Goal: Ask a question

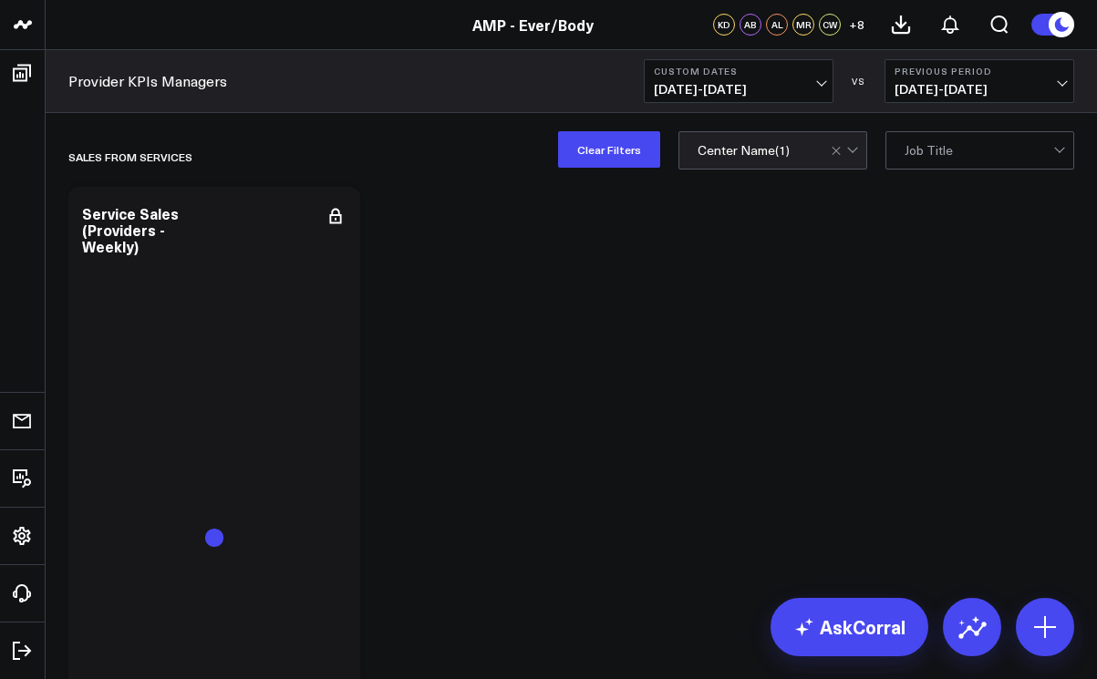
click at [819, 87] on span "[DATE] - [DATE]" at bounding box center [739, 89] width 170 height 15
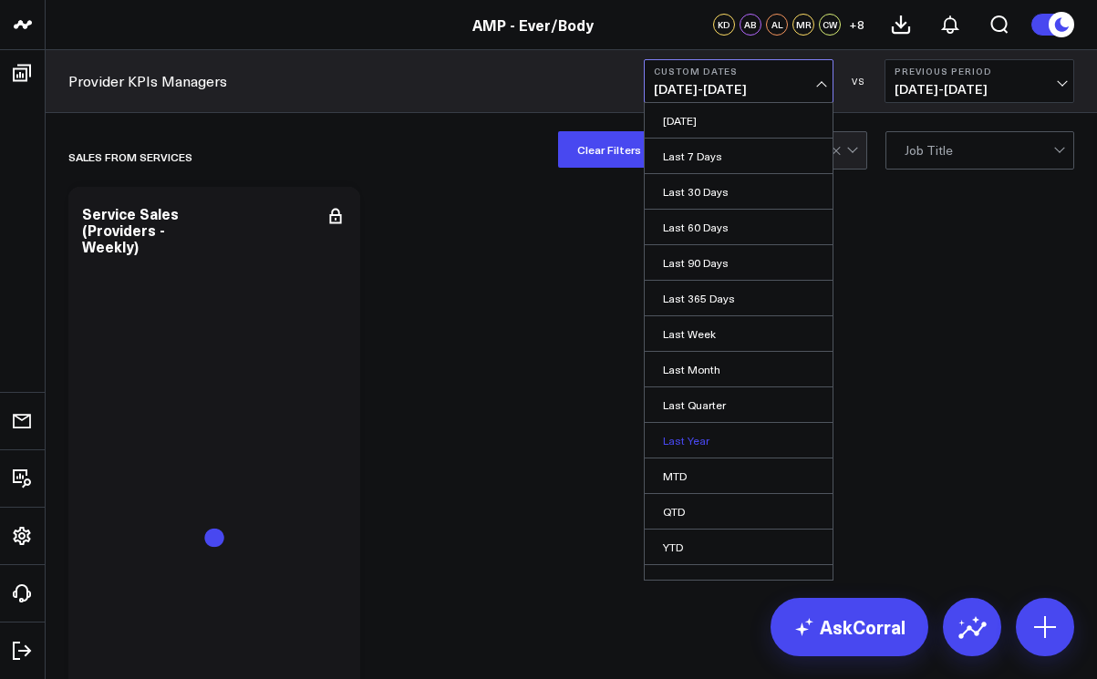
scroll to position [20, 0]
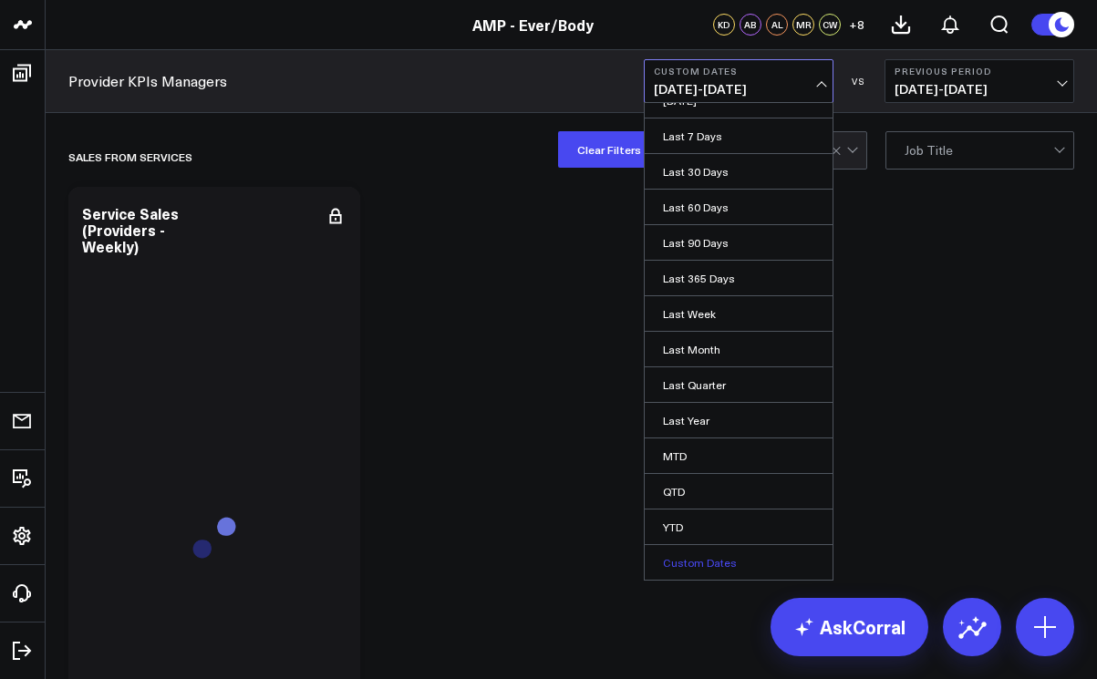
click at [706, 567] on link "Custom Dates" at bounding box center [738, 562] width 188 height 35
select select "7"
select select "2025"
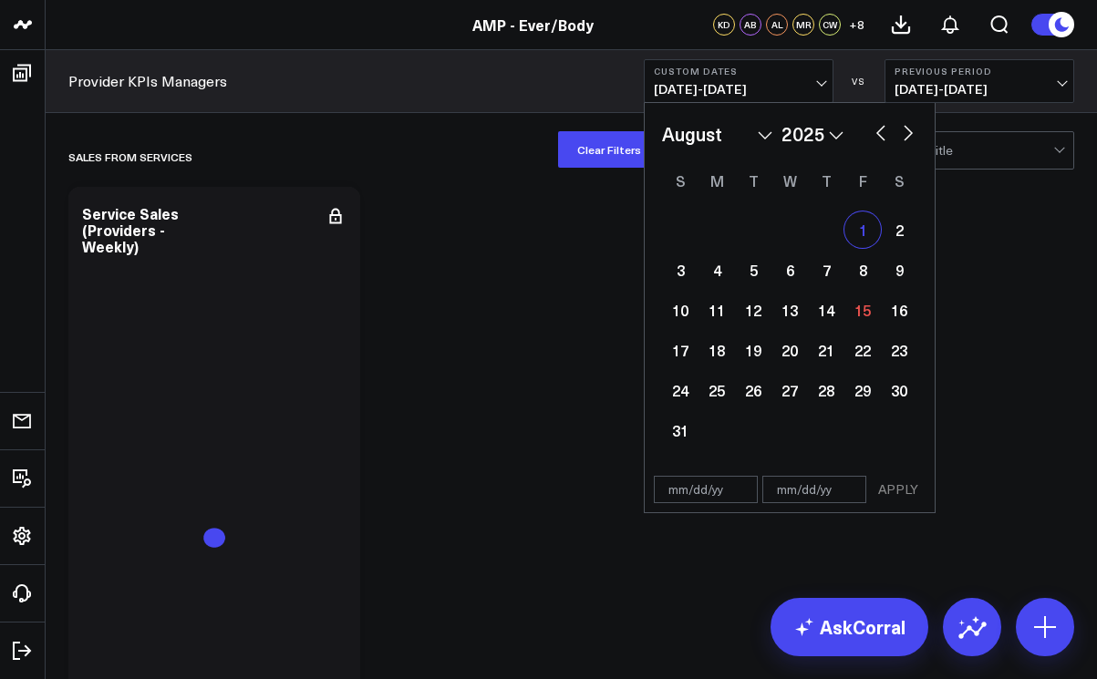
click at [867, 236] on div "1" at bounding box center [862, 229] width 36 height 36
type input "[DATE]"
select select "7"
select select "2025"
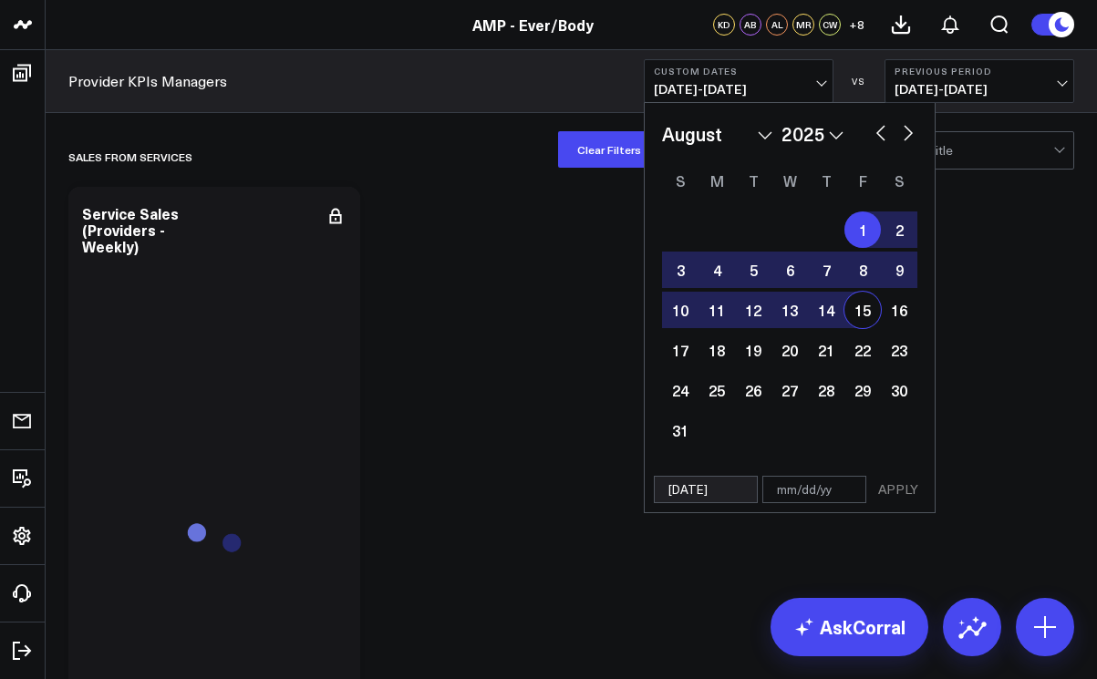
click at [864, 314] on div "15" at bounding box center [862, 310] width 36 height 36
type input "[DATE]"
select select "7"
select select "2025"
click at [893, 490] on button "APPLY" at bounding box center [898, 489] width 55 height 27
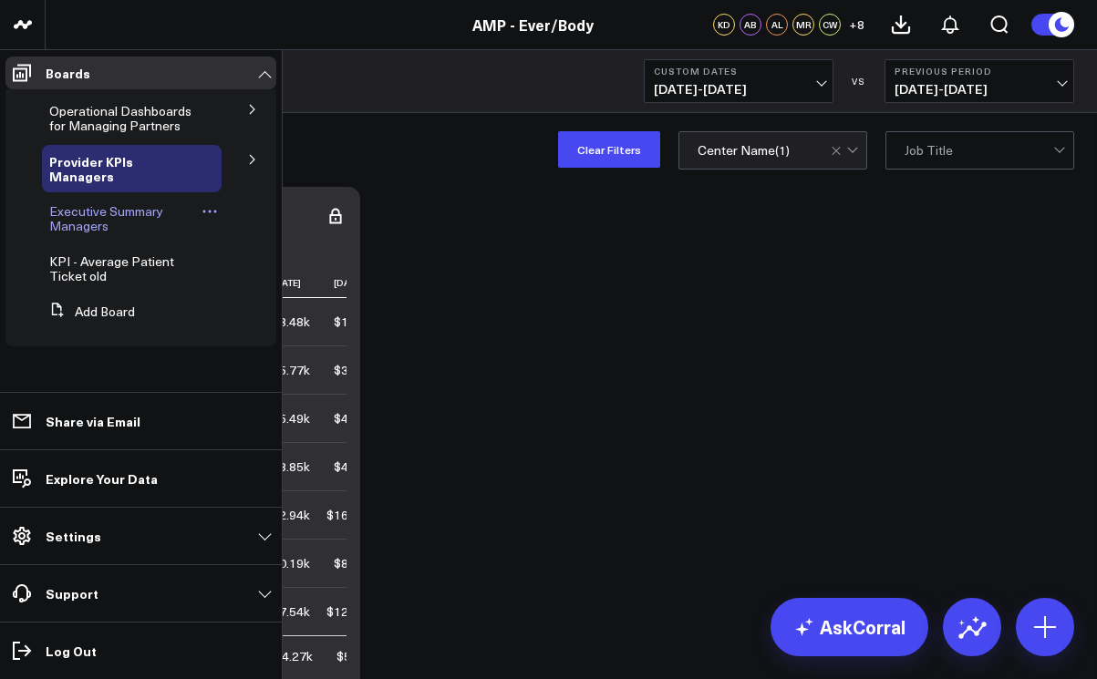
click at [91, 202] on span "Executive Summary Managers" at bounding box center [106, 218] width 114 height 32
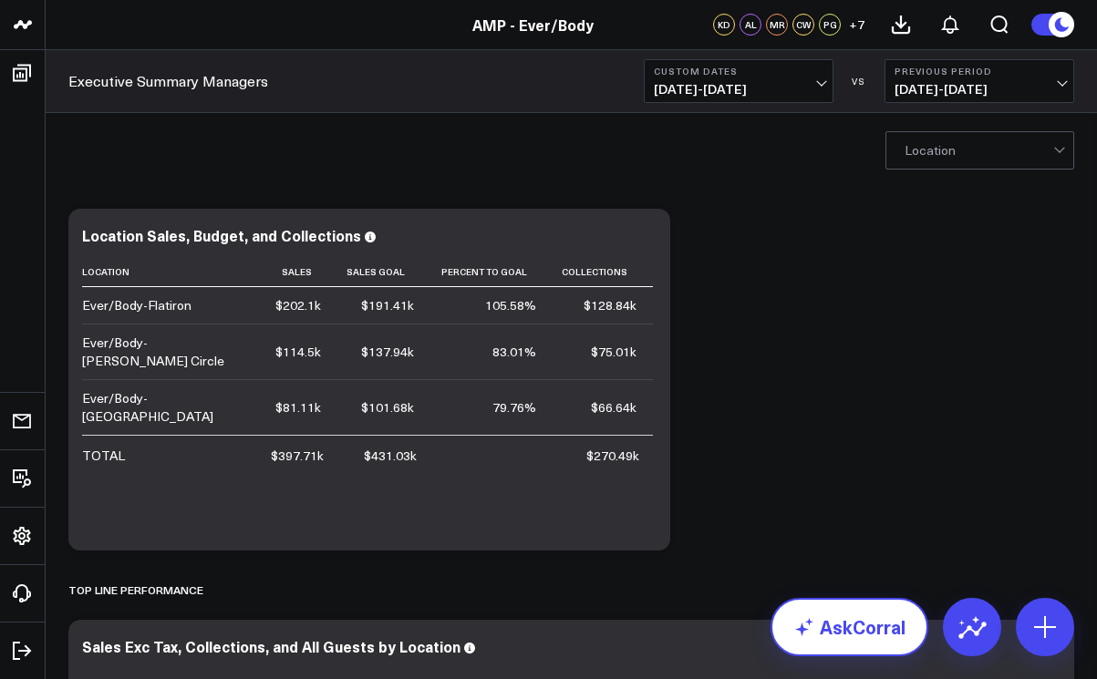
click at [864, 630] on link "AskCorral" at bounding box center [849, 627] width 158 height 58
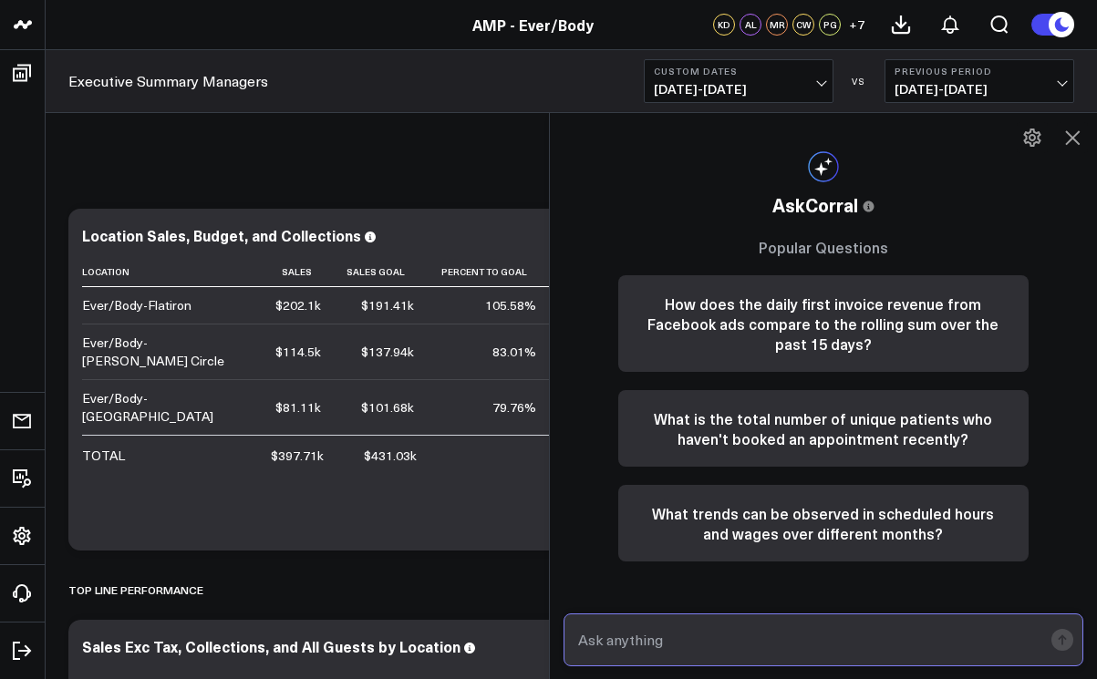
click at [709, 646] on input "text" at bounding box center [807, 640] width 469 height 33
type input "t"
type input "retail sales for logan circle"
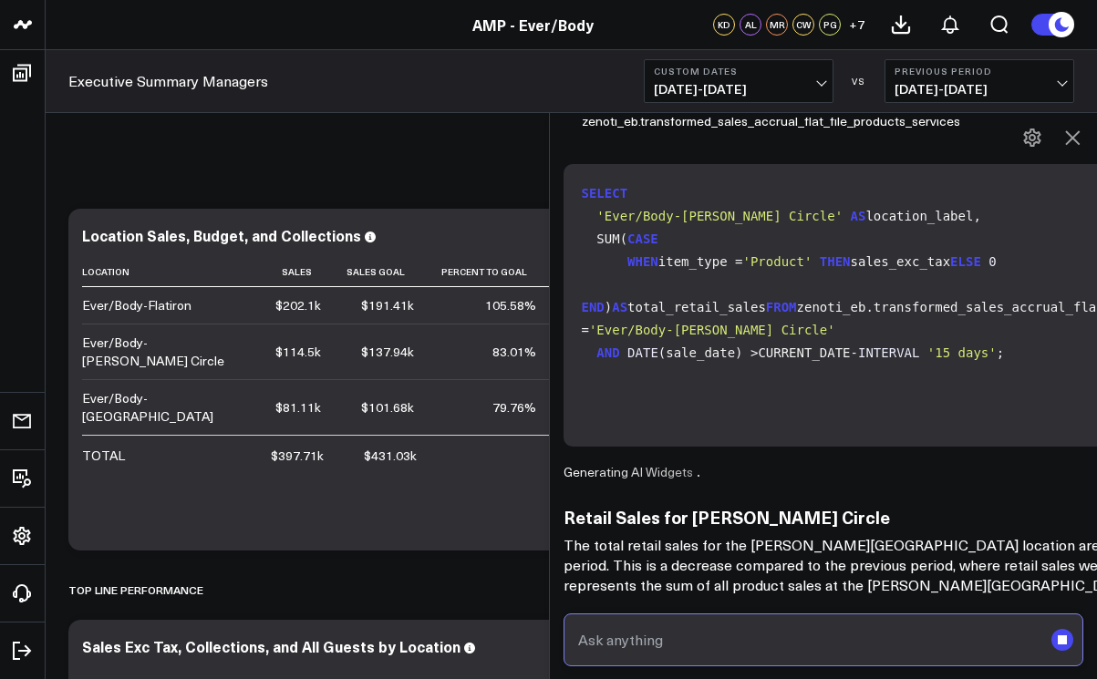
scroll to position [269, 0]
click at [681, 642] on input "text" at bounding box center [807, 640] width 469 height 33
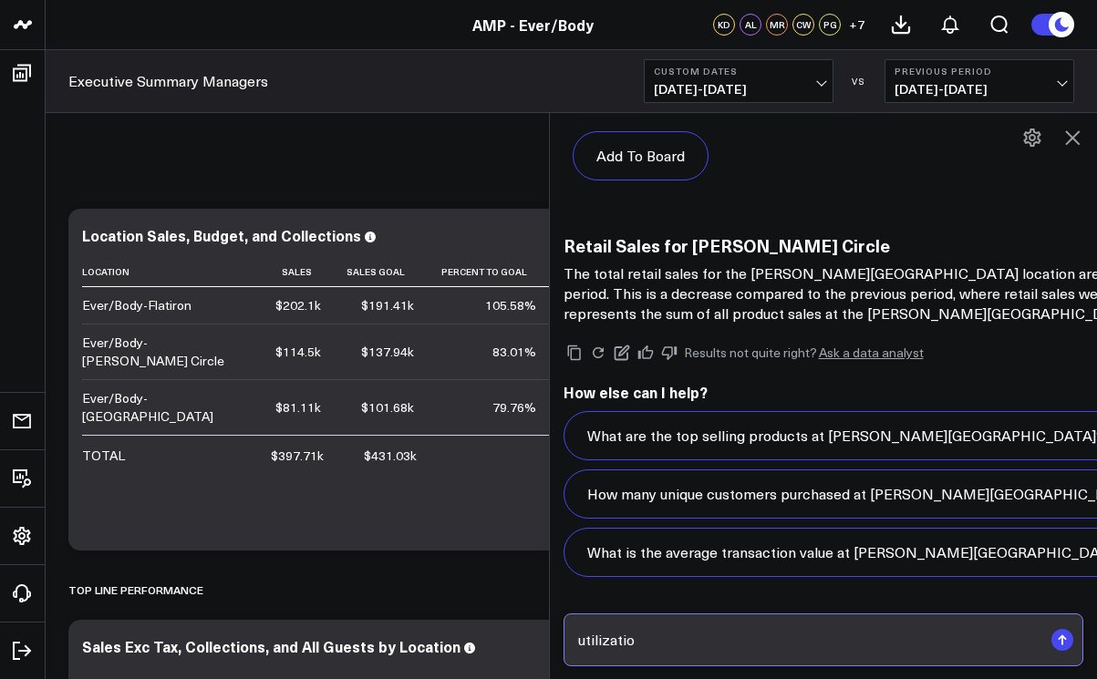
scroll to position [1863, 0]
type input "utilization for logan circle"
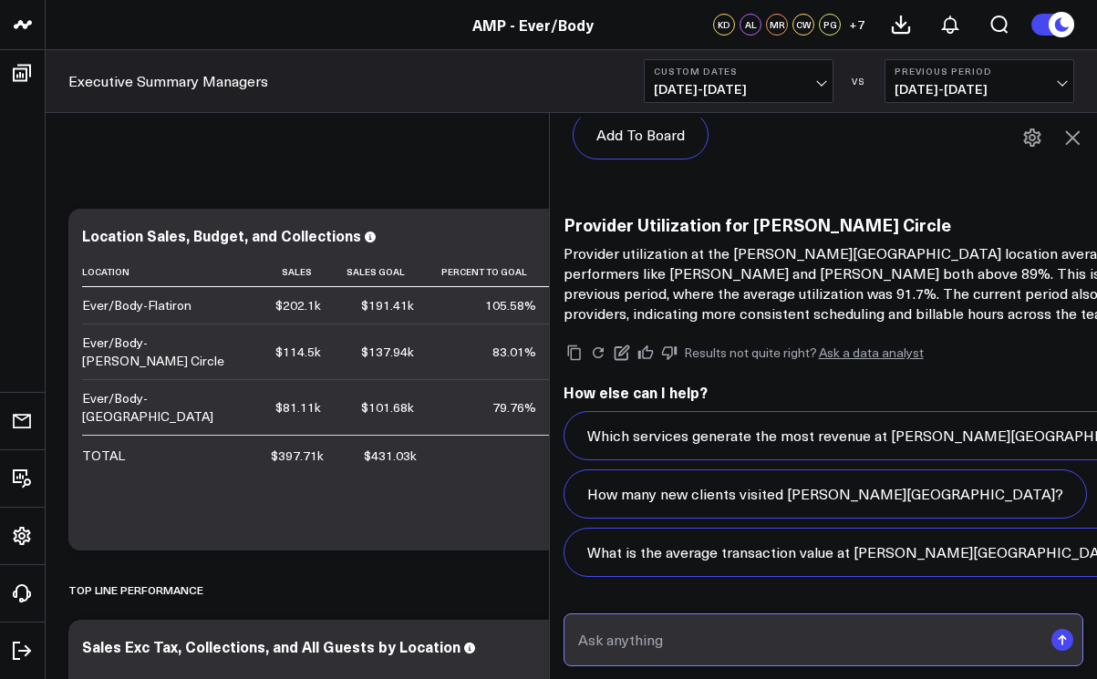
scroll to position [3566, 0]
type input "rebooking rate for logan circle"
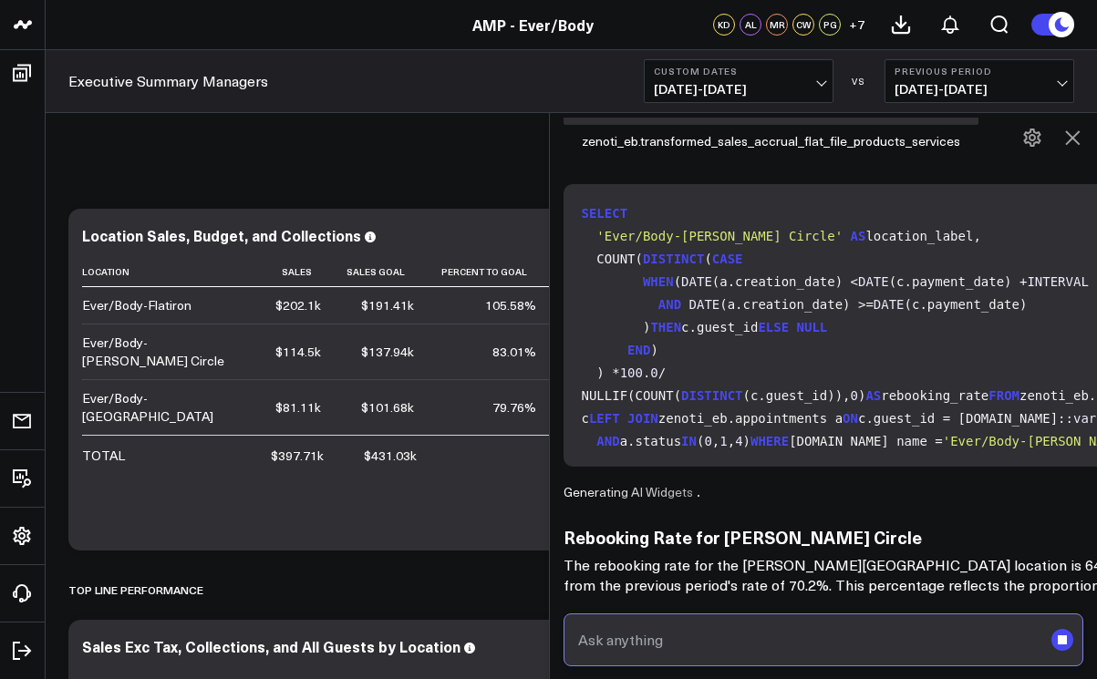
scroll to position [4133, 0]
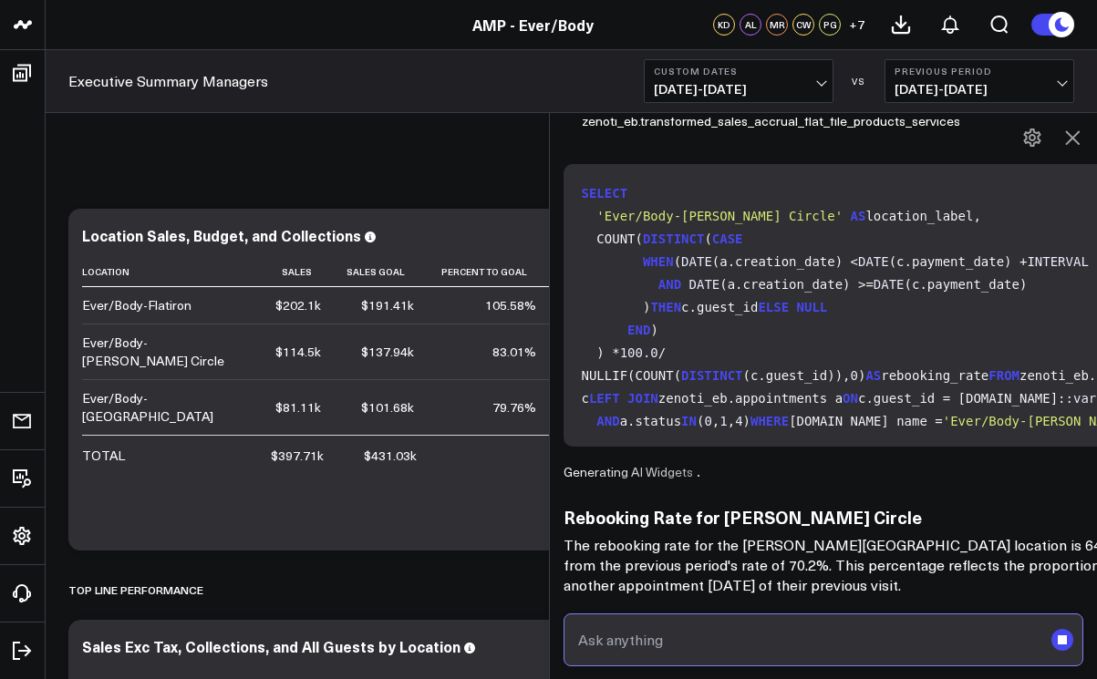
click at [679, 632] on input "text" at bounding box center [807, 640] width 469 height 33
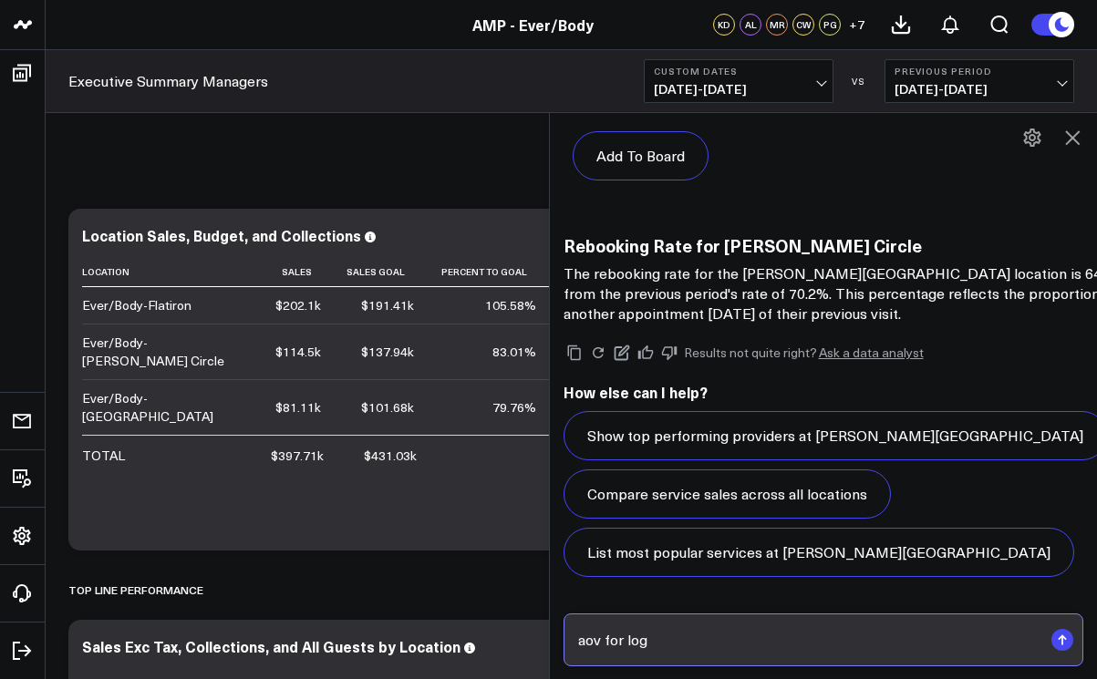
scroll to position [5727, 0]
type input "aov for logan circle"
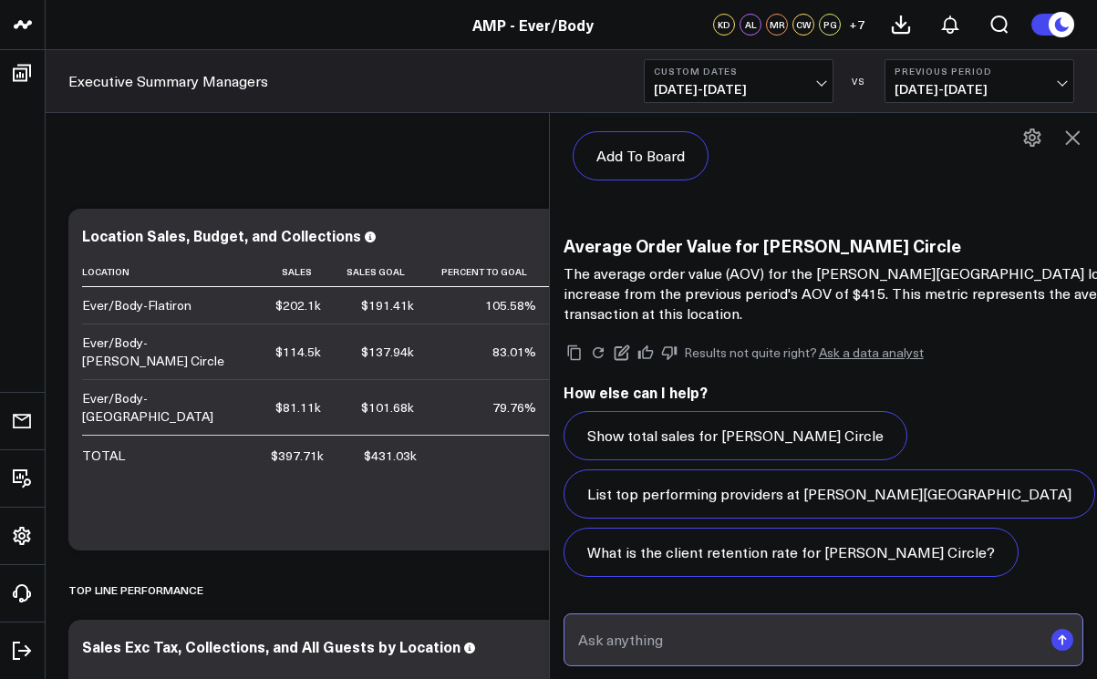
scroll to position [7836, 0]
